Goal: Navigation & Orientation: Find specific page/section

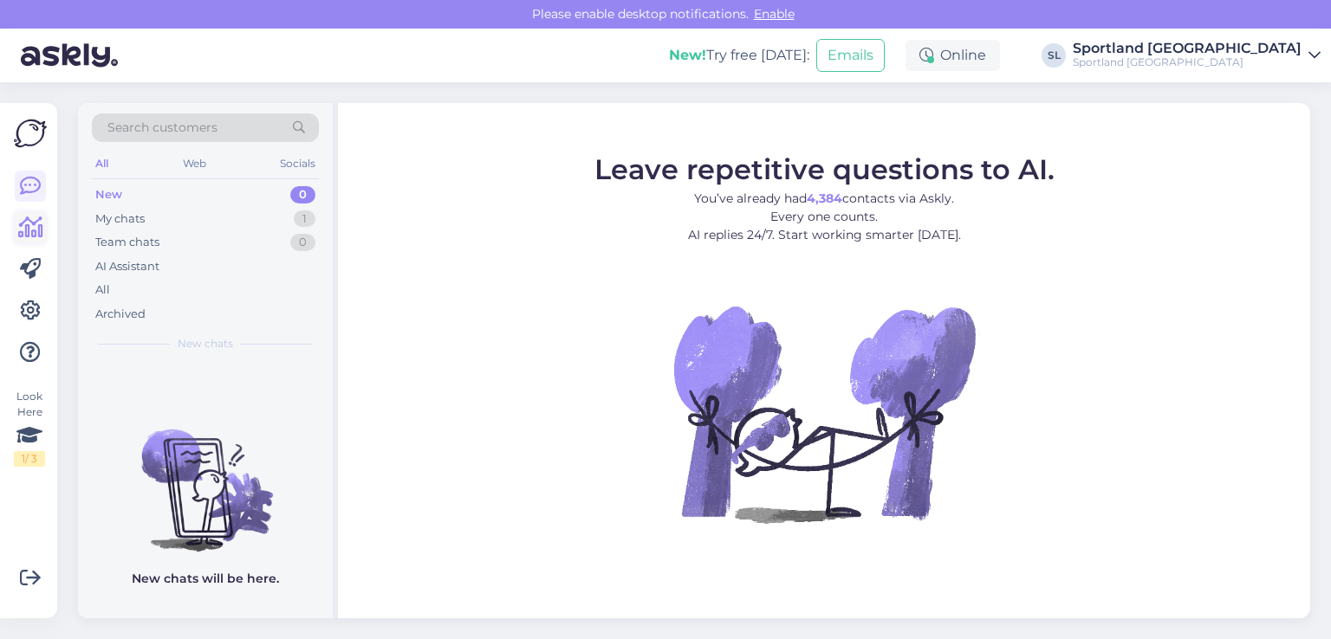
click at [23, 227] on icon at bounding box center [30, 227] width 25 height 21
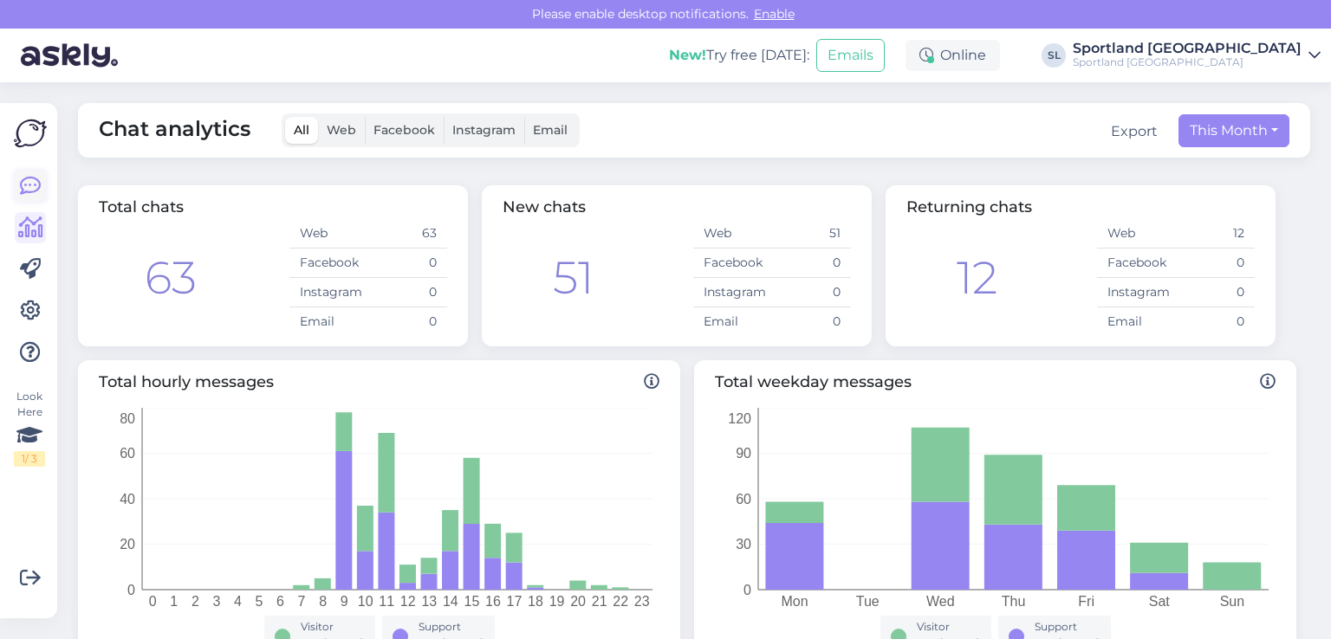
click at [16, 189] on link at bounding box center [30, 186] width 31 height 31
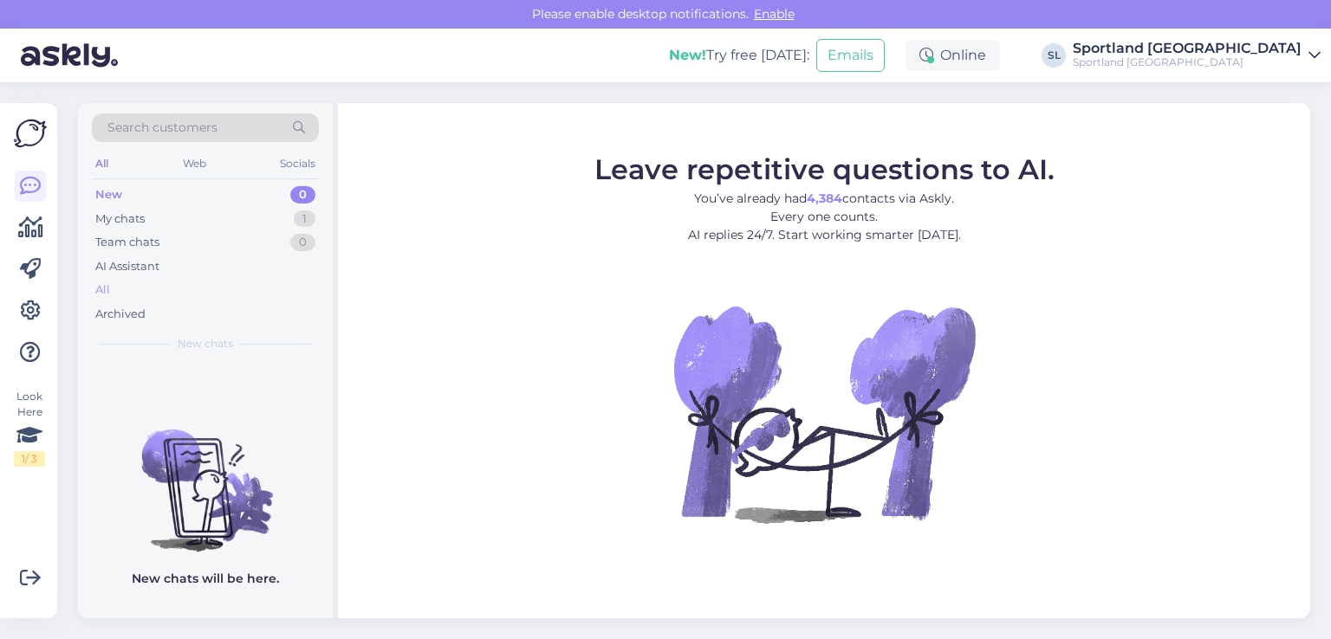
click at [135, 294] on div "All" at bounding box center [205, 290] width 227 height 24
